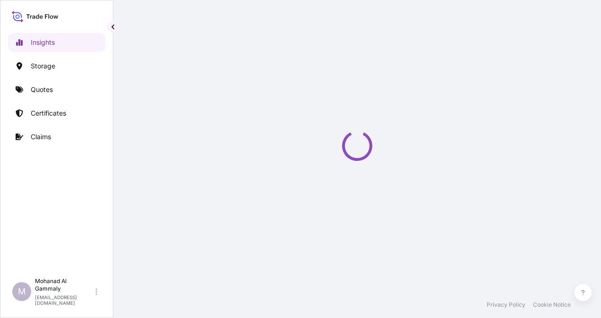
select select "2025"
